Goal: Task Accomplishment & Management: Manage account settings

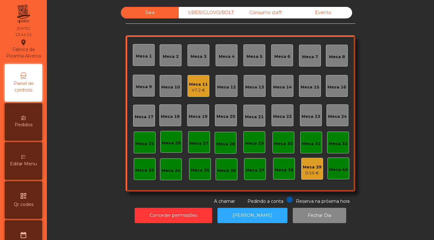
click at [310, 60] on div "Mesa 7" at bounding box center [310, 57] width 16 height 6
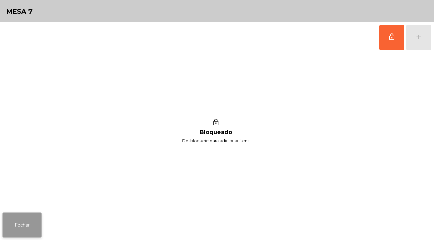
click at [16, 227] on button "Fechar" at bounding box center [21, 224] width 39 height 25
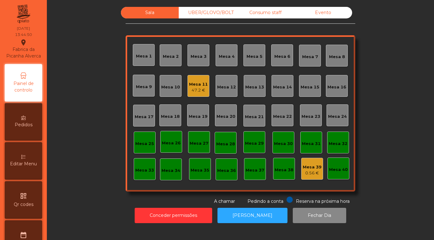
click at [311, 60] on div "Mesa 7" at bounding box center [310, 57] width 16 height 6
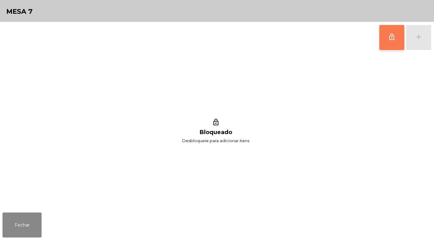
click at [396, 40] on button "lock_outline" at bounding box center [391, 37] width 25 height 25
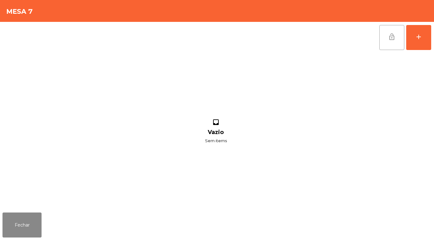
click at [396, 38] on button "lock_open" at bounding box center [391, 37] width 25 height 25
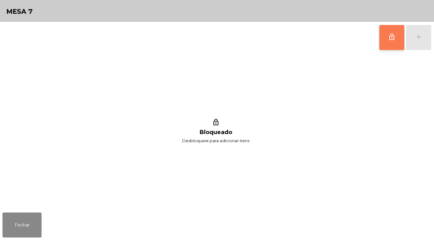
click at [392, 32] on button "lock_outline" at bounding box center [391, 37] width 25 height 25
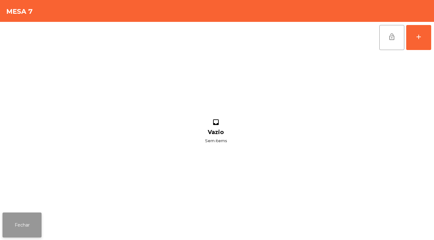
click at [21, 227] on button "Fechar" at bounding box center [21, 224] width 39 height 25
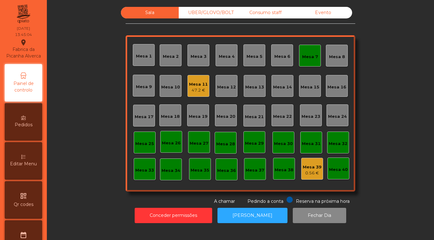
click at [299, 45] on div "Mesa 7" at bounding box center [310, 56] width 22 height 22
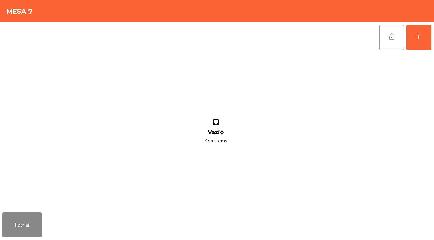
click at [394, 39] on span "lock_open" at bounding box center [391, 36] width 7 height 7
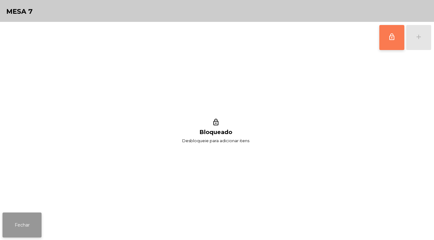
click at [24, 231] on button "Fechar" at bounding box center [21, 224] width 39 height 25
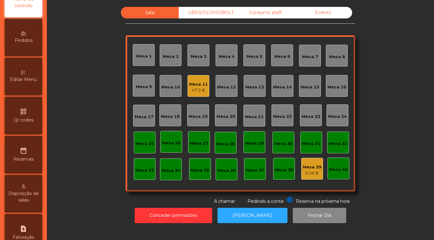
click at [27, 118] on span "Qr codes" at bounding box center [24, 120] width 20 height 7
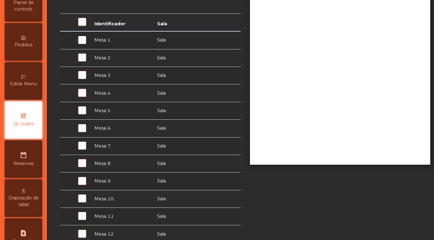
scroll to position [95, 0]
click at [105, 146] on td "Mesa 7" at bounding box center [122, 145] width 63 height 17
click at [81, 149] on span at bounding box center [81, 149] width 0 height 0
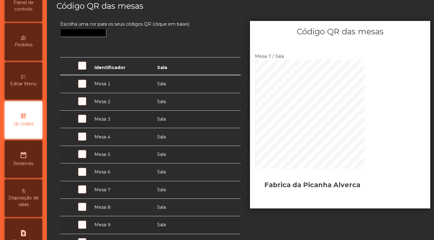
scroll to position [0, 0]
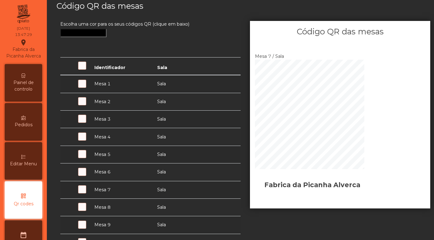
click at [25, 84] on span "Painel de controlo" at bounding box center [23, 85] width 34 height 13
